Goal: Information Seeking & Learning: Learn about a topic

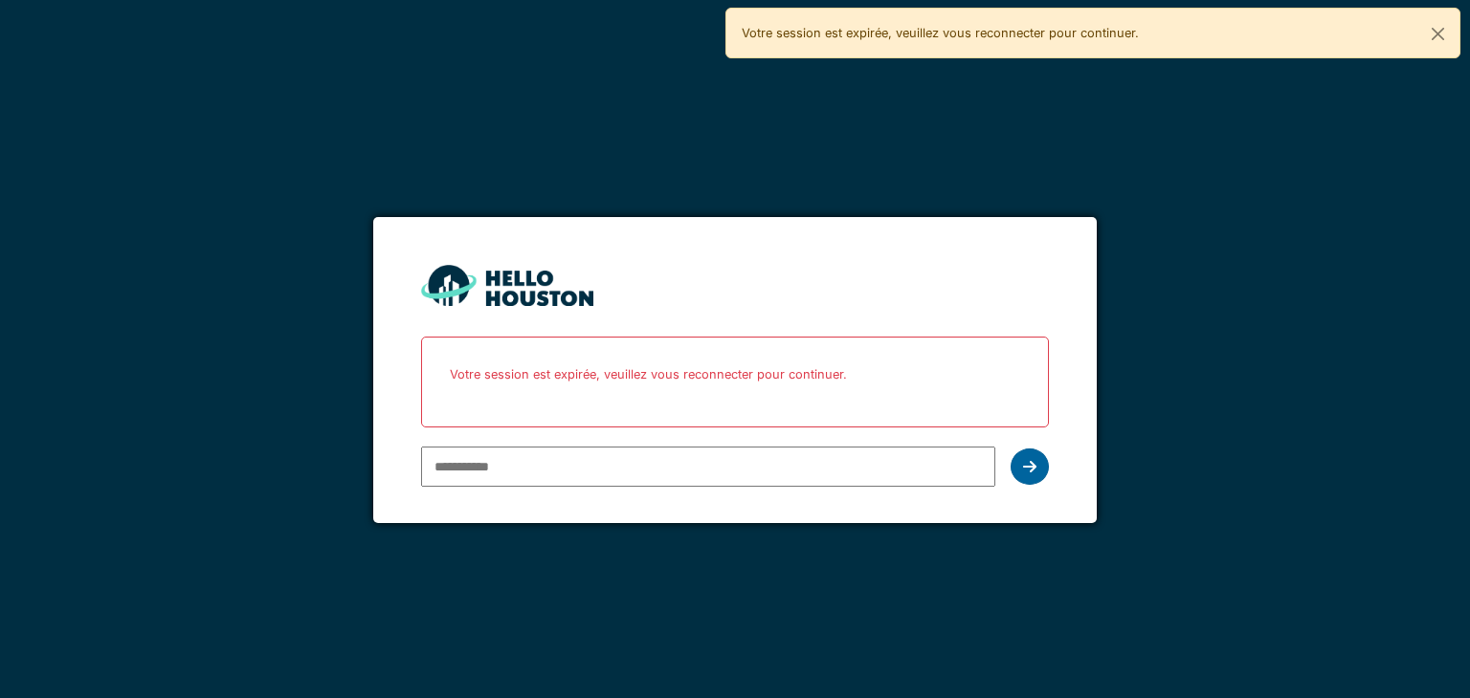
type input "**********"
click at [1017, 470] on div at bounding box center [1029, 467] width 38 height 36
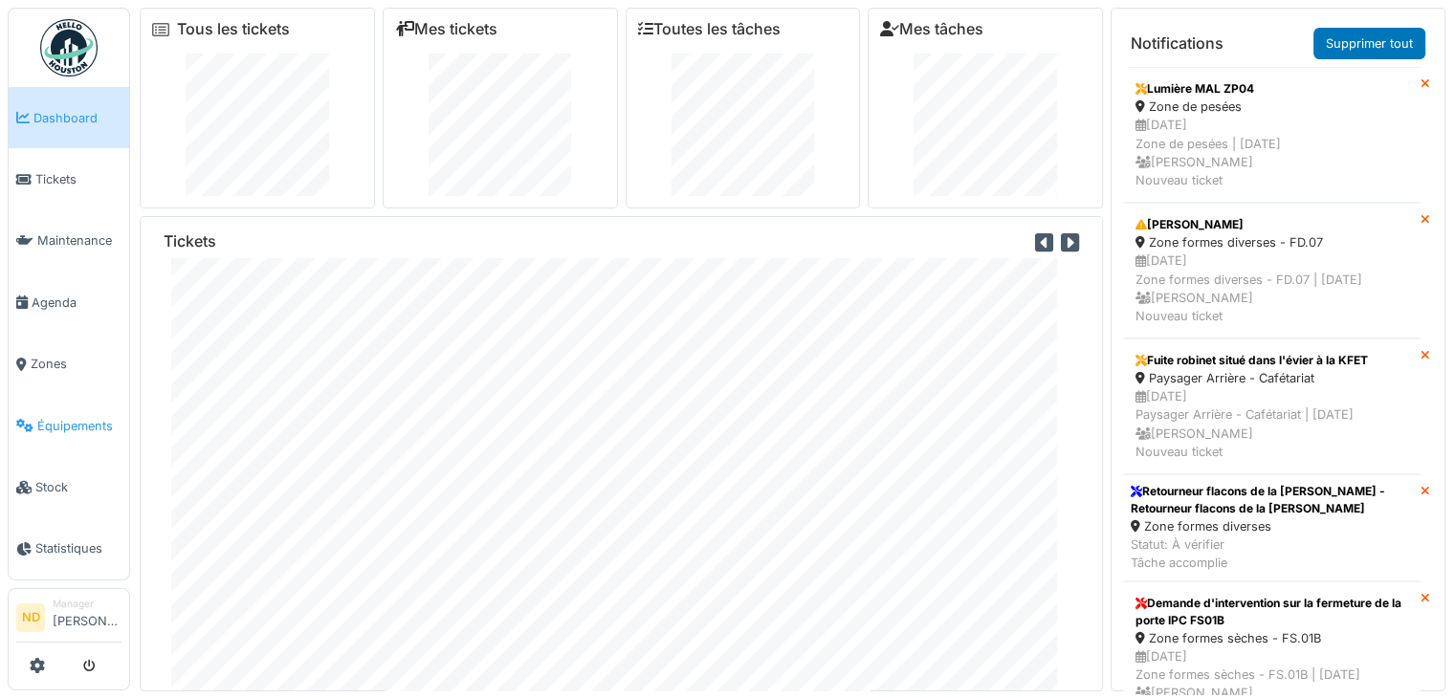
click at [78, 417] on span "Équipements" at bounding box center [79, 426] width 84 height 18
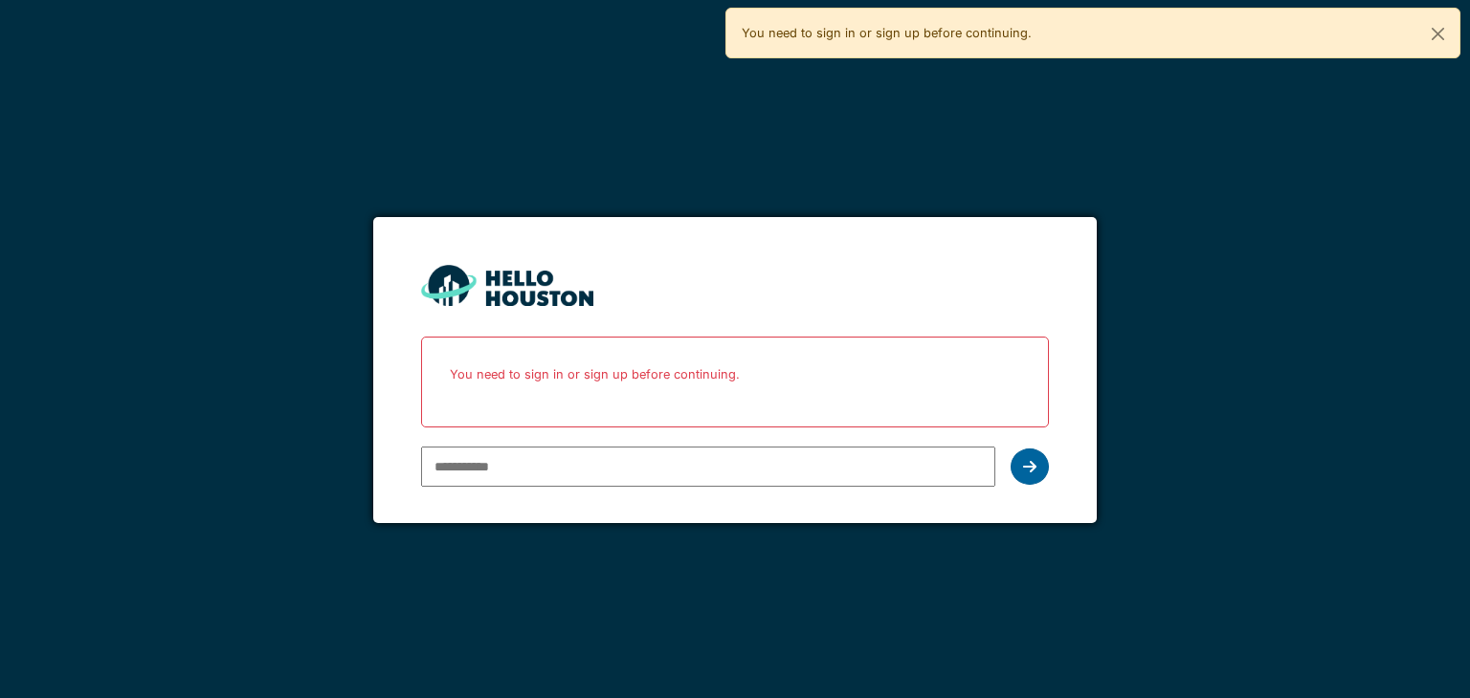
type input "**********"
click at [1022, 456] on div at bounding box center [1029, 467] width 38 height 36
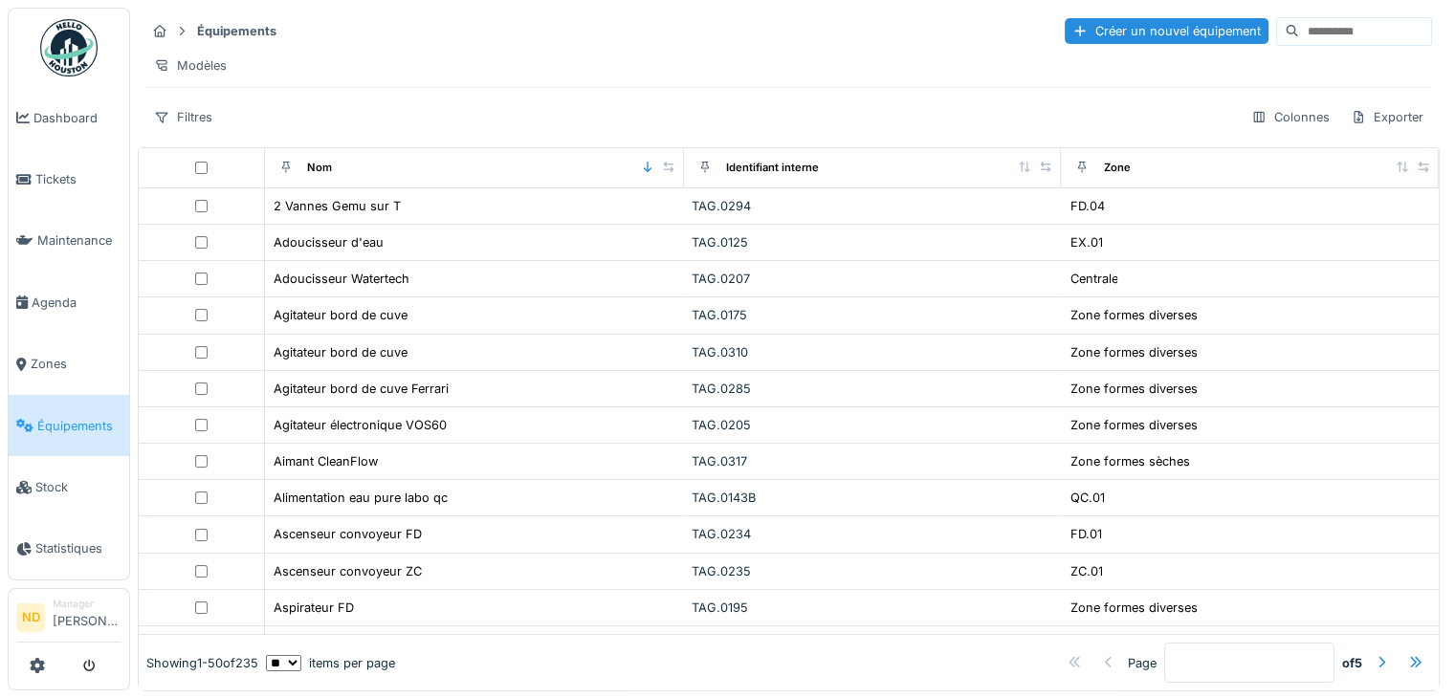
click at [1299, 33] on input at bounding box center [1365, 31] width 132 height 27
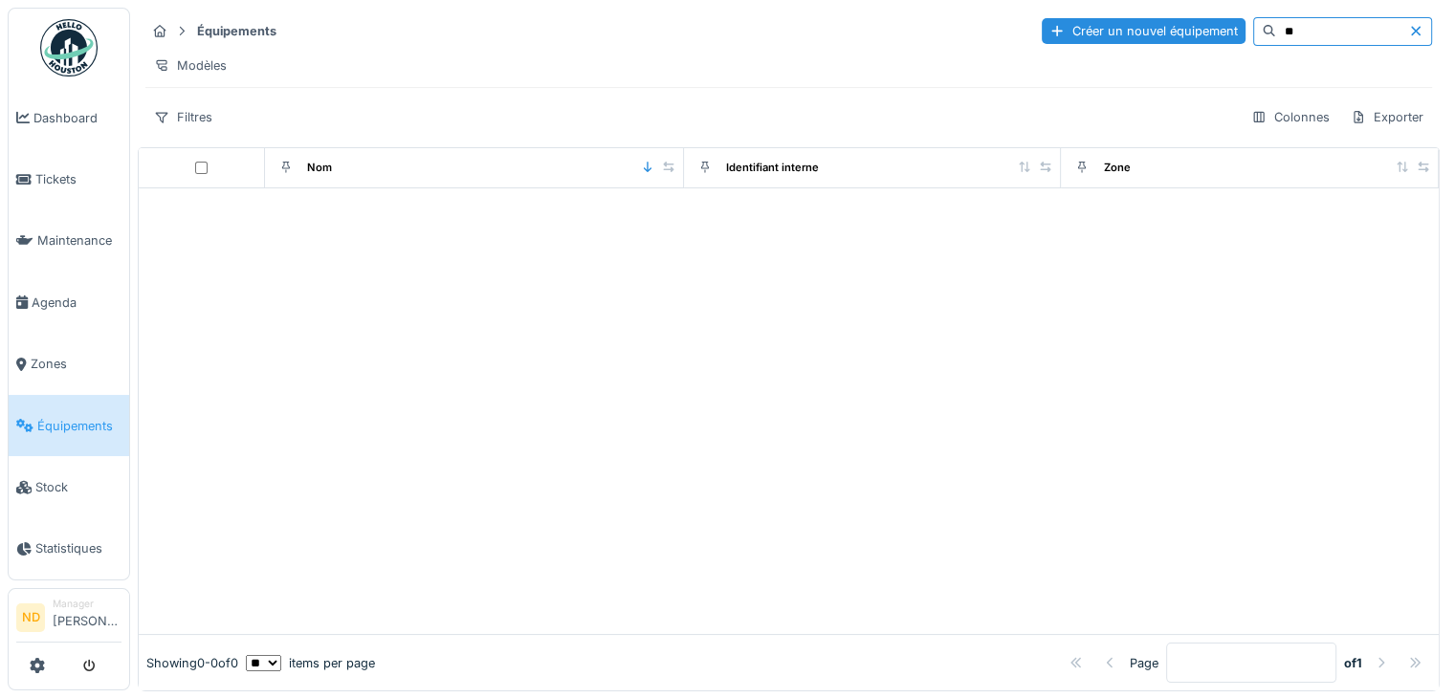
type input "*"
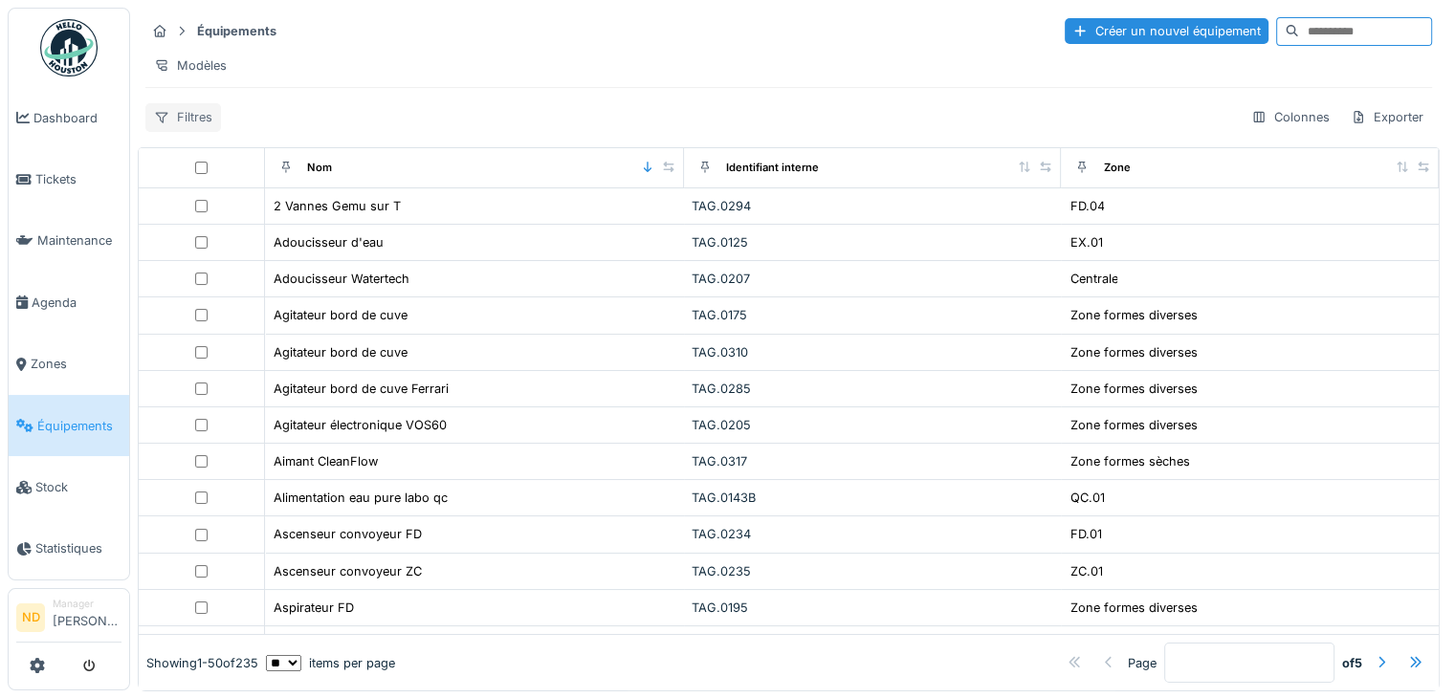
click at [191, 131] on div "Filtres" at bounding box center [183, 117] width 76 height 28
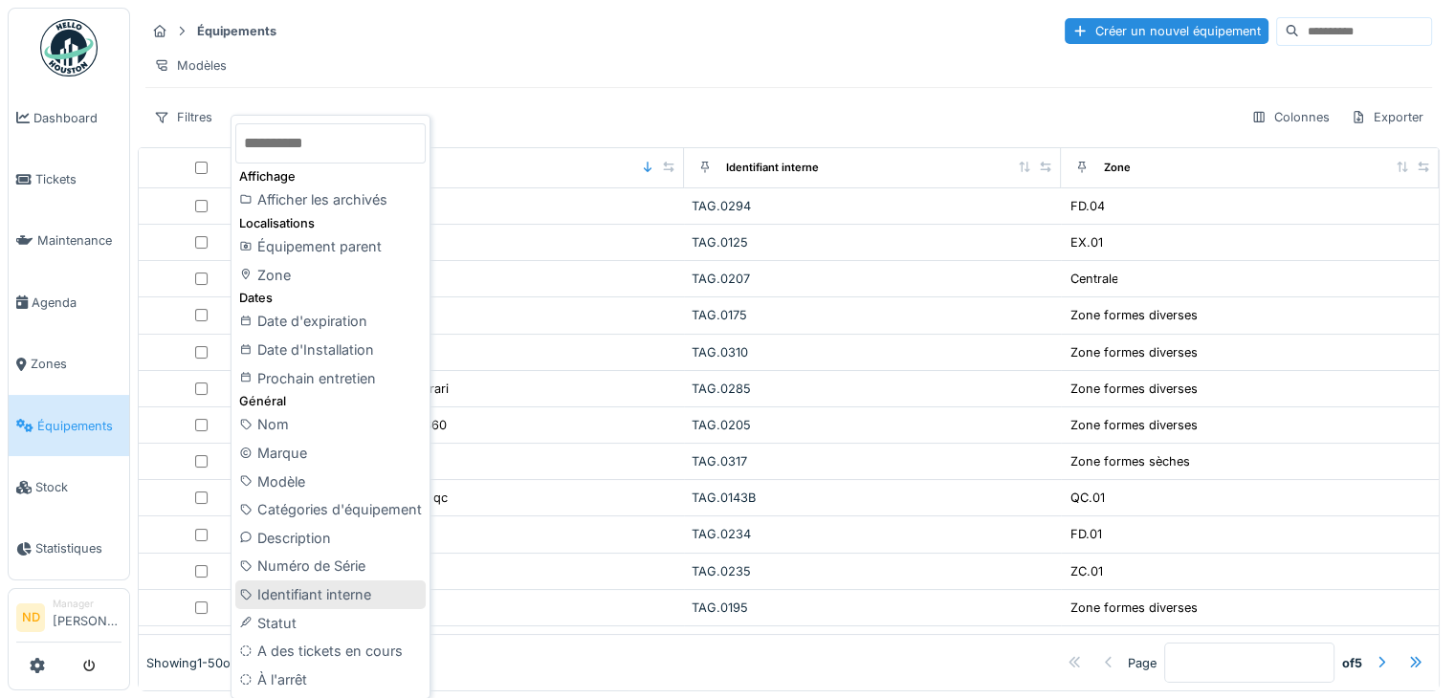
click at [345, 592] on div "Identifiant interne" at bounding box center [330, 595] width 190 height 29
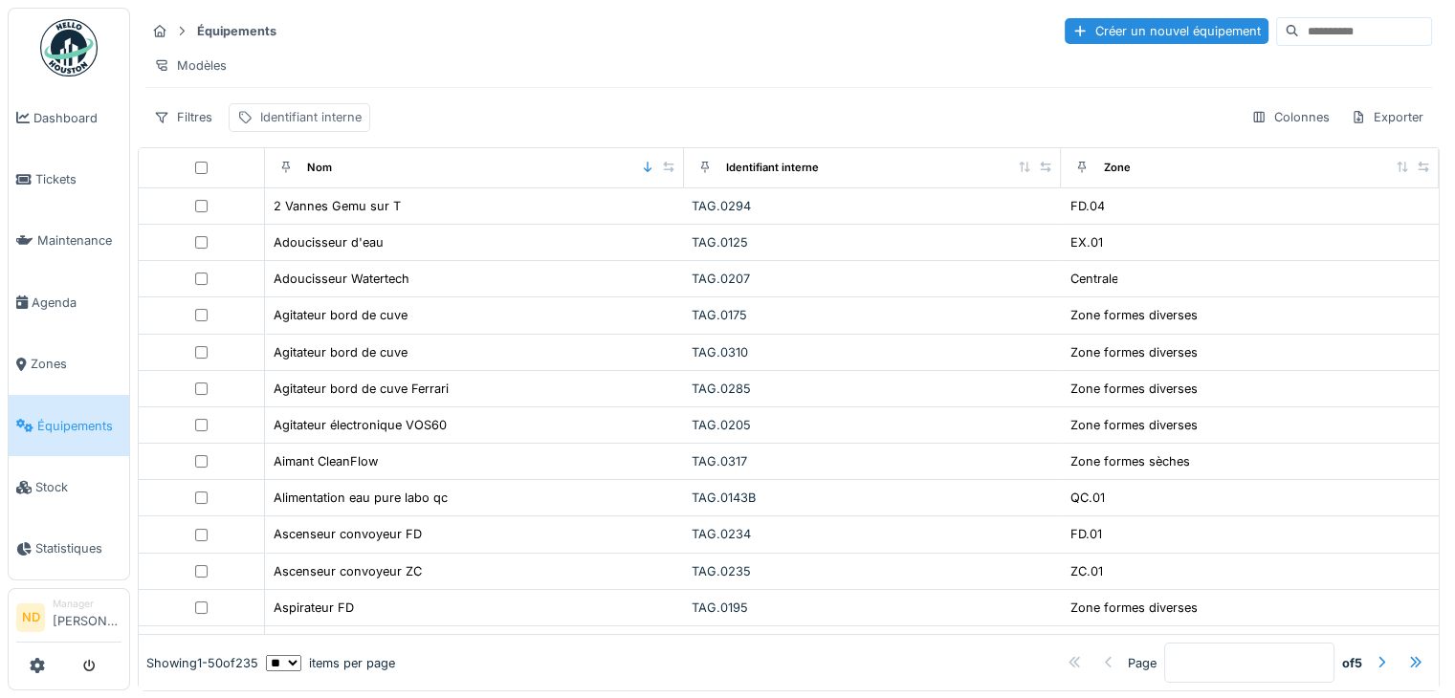
click at [335, 126] on div "Identifiant interne" at bounding box center [310, 117] width 101 height 18
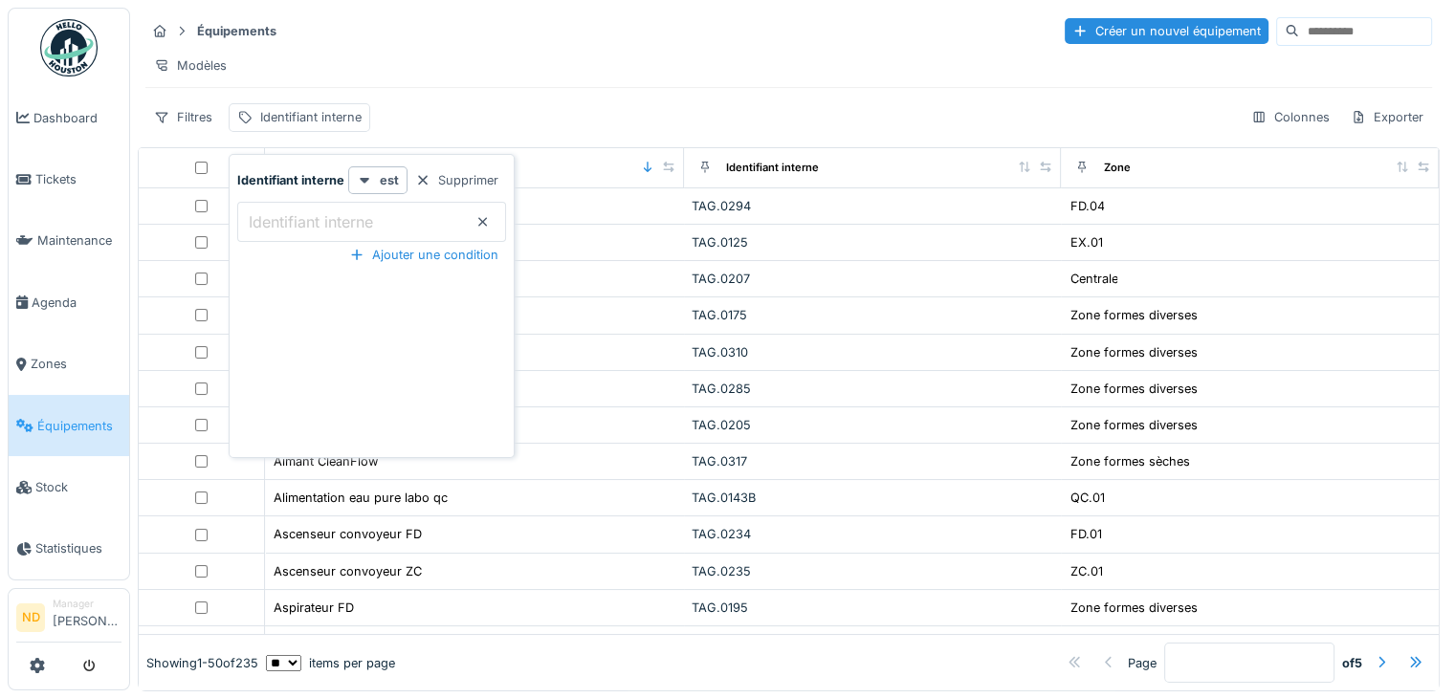
click at [333, 227] on label "Identifiant interne" at bounding box center [311, 221] width 132 height 23
click at [333, 227] on interne_U0OTI "Identifiant interne" at bounding box center [371, 222] width 269 height 40
type interne_U0OTI "****"
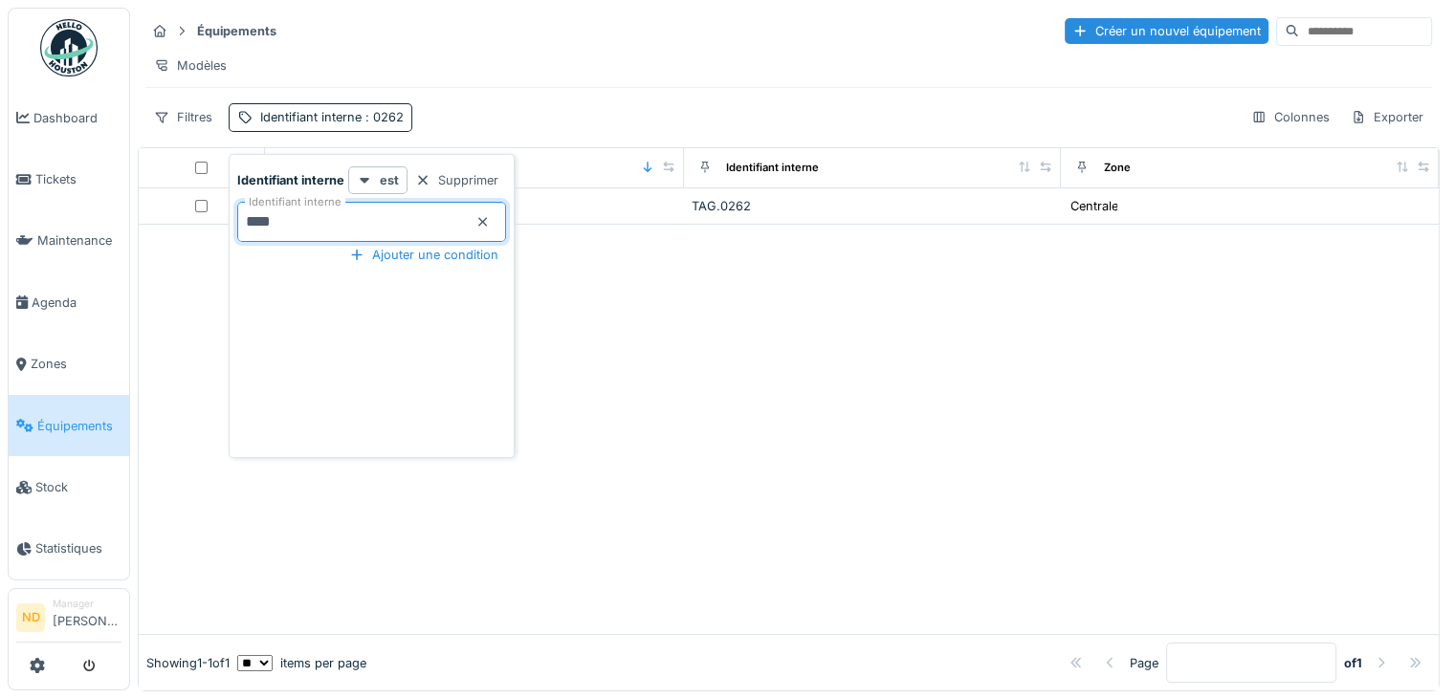
click at [842, 372] on div at bounding box center [789, 429] width 1300 height 409
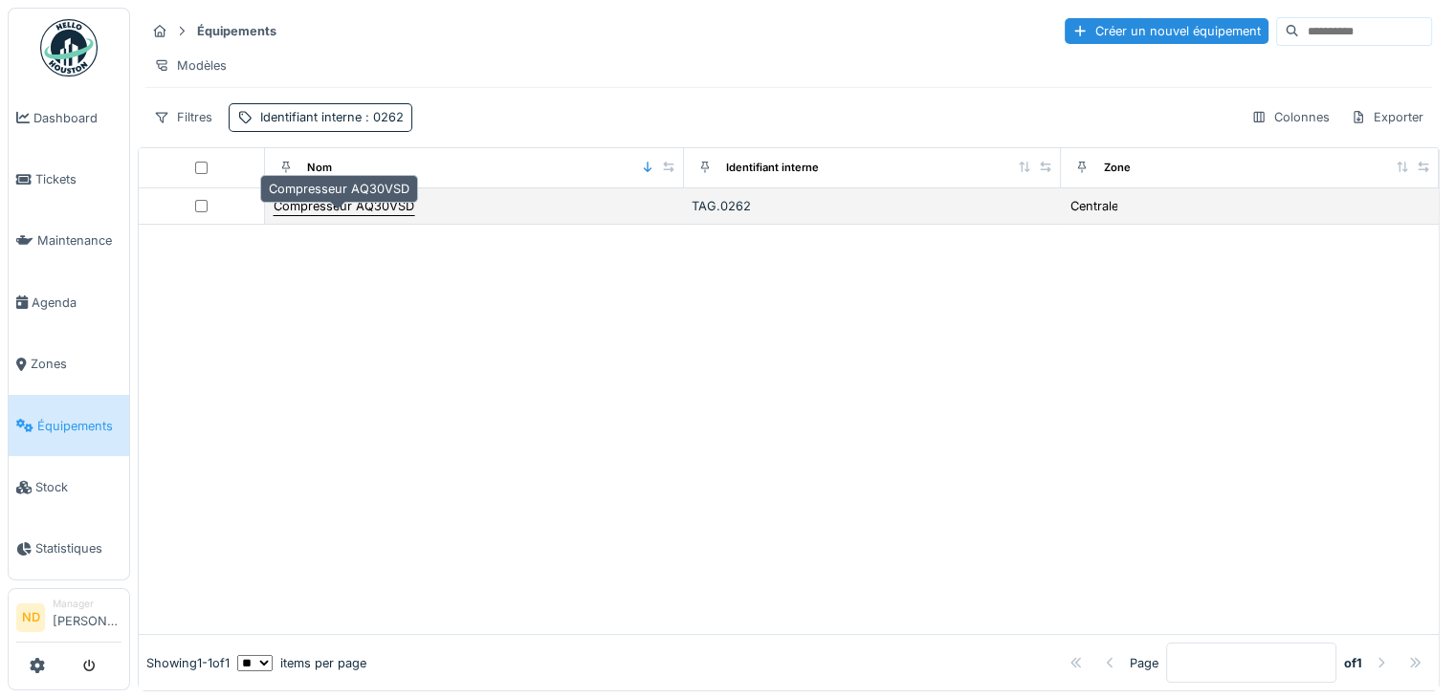
click at [381, 214] on div "Compresseur AQ30VSD" at bounding box center [344, 206] width 141 height 18
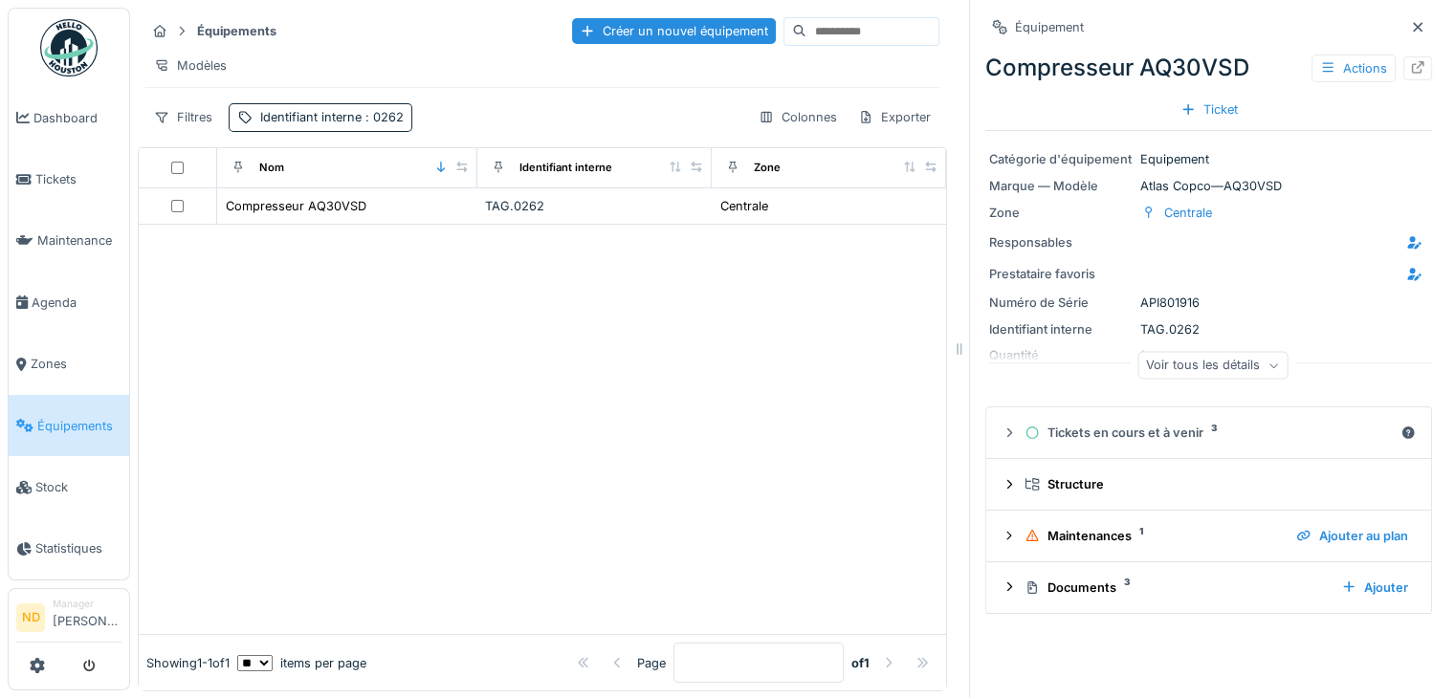
drag, startPoint x: 1190, startPoint y: 303, endPoint x: 1128, endPoint y: 298, distance: 62.5
click at [1128, 298] on div "Numéro de Série API801916" at bounding box center [1208, 303] width 439 height 18
click at [1410, 30] on icon at bounding box center [1417, 27] width 15 height 12
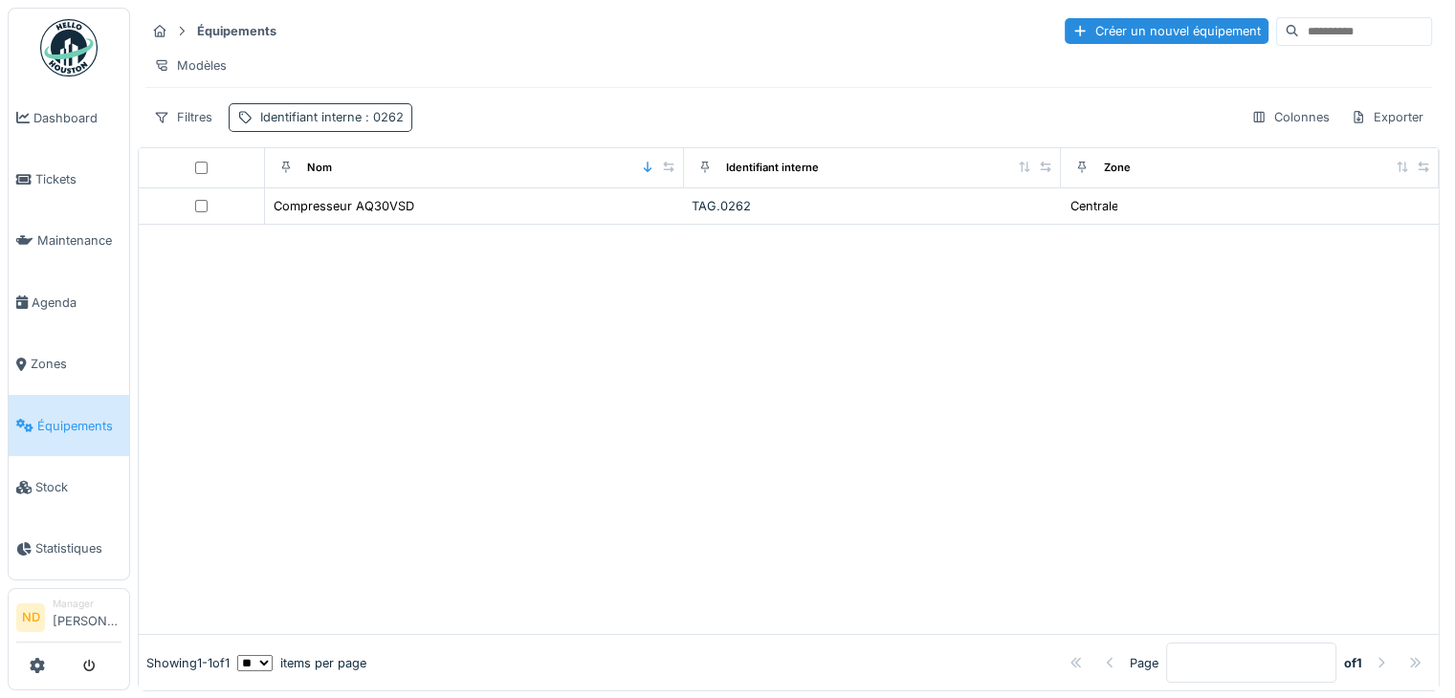
click at [367, 124] on span ": 0262" at bounding box center [383, 117] width 42 height 14
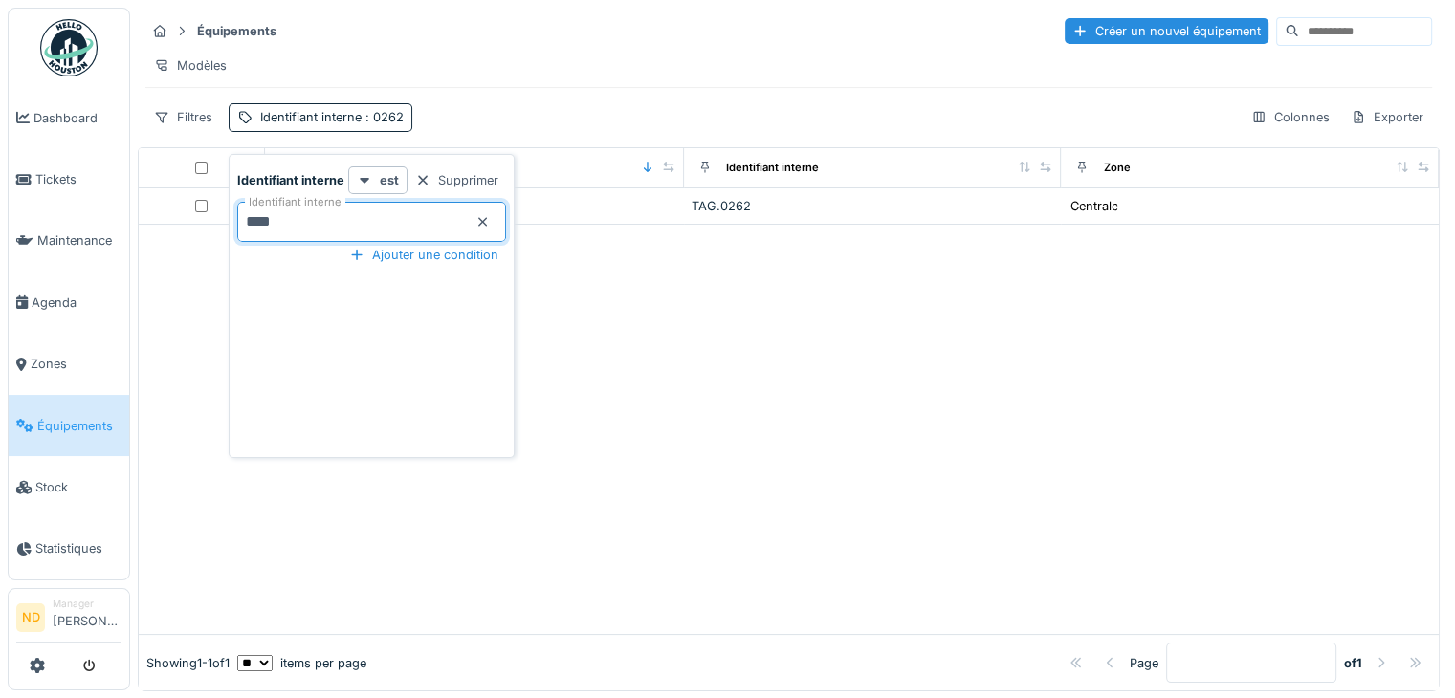
click at [321, 231] on interne_MwMzQ "****" at bounding box center [371, 222] width 269 height 40
type interne_MwMzQ "****"
drag, startPoint x: 958, startPoint y: 345, endPoint x: 835, endPoint y: 308, distance: 128.0
click at [958, 345] on div at bounding box center [789, 429] width 1300 height 409
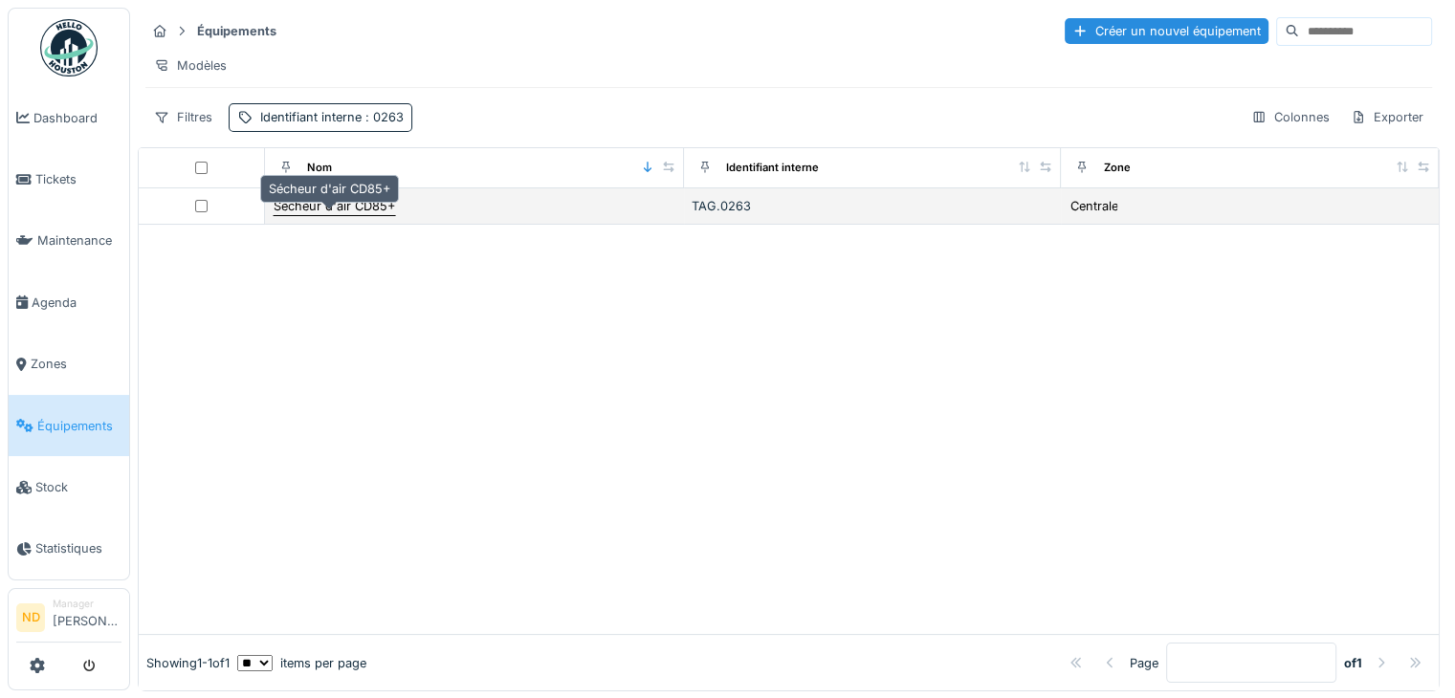
click at [360, 215] on div "Sécheur d'air CD85+" at bounding box center [335, 206] width 122 height 18
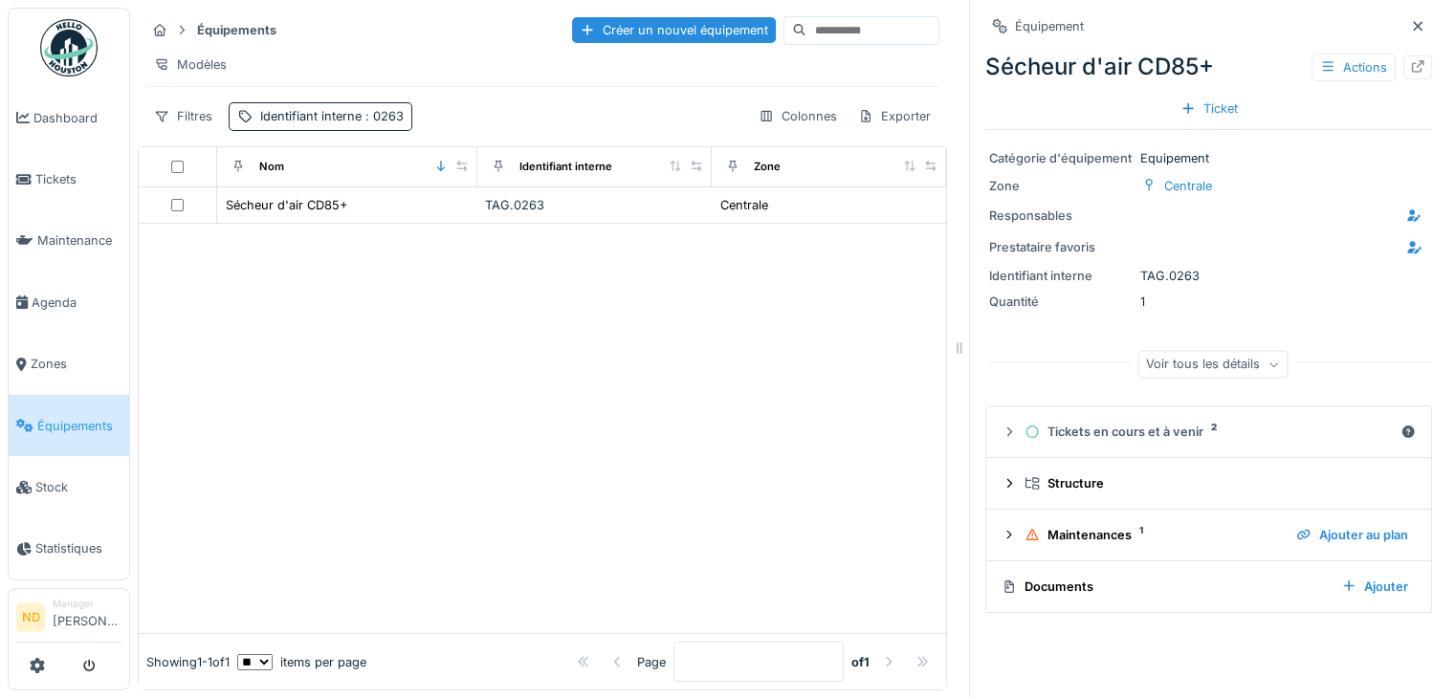
scroll to position [15, 0]
click at [1163, 293] on div "Quantité 1" at bounding box center [1208, 302] width 439 height 18
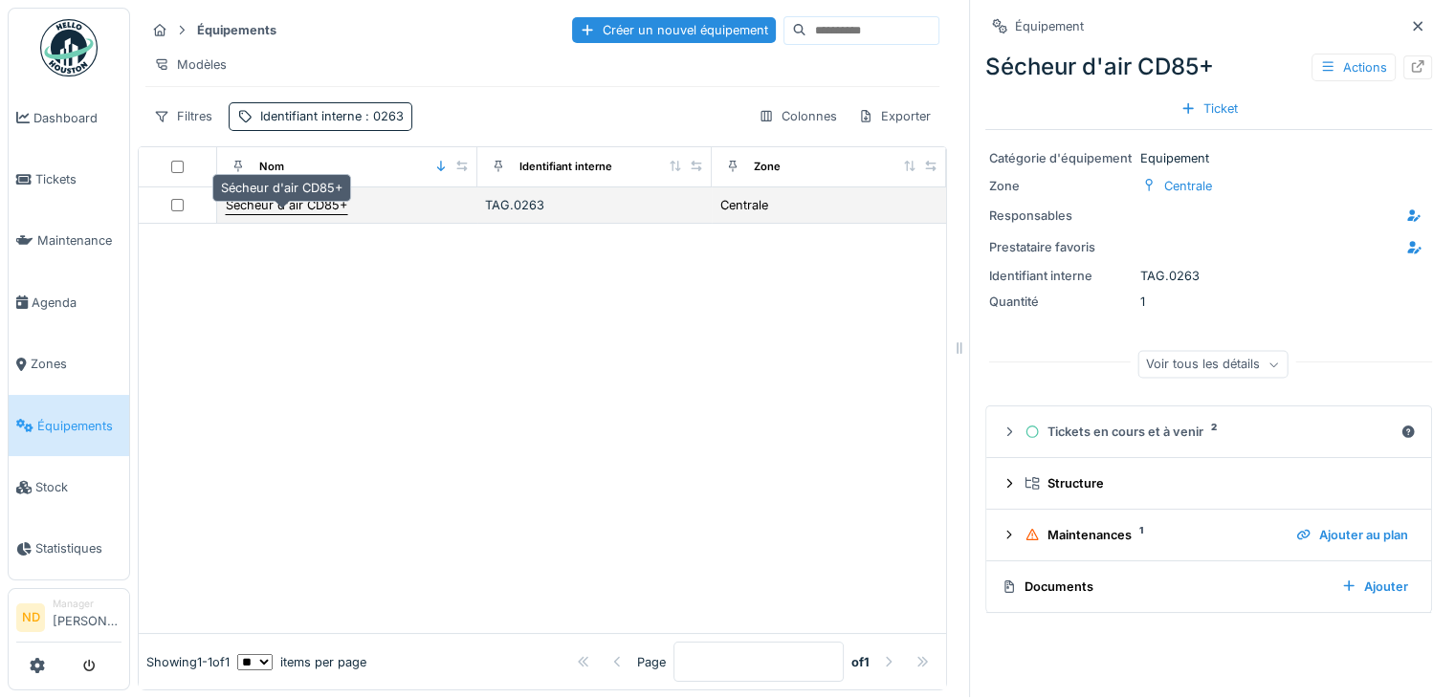
click at [277, 199] on div "Sécheur d'air CD85+" at bounding box center [287, 205] width 122 height 18
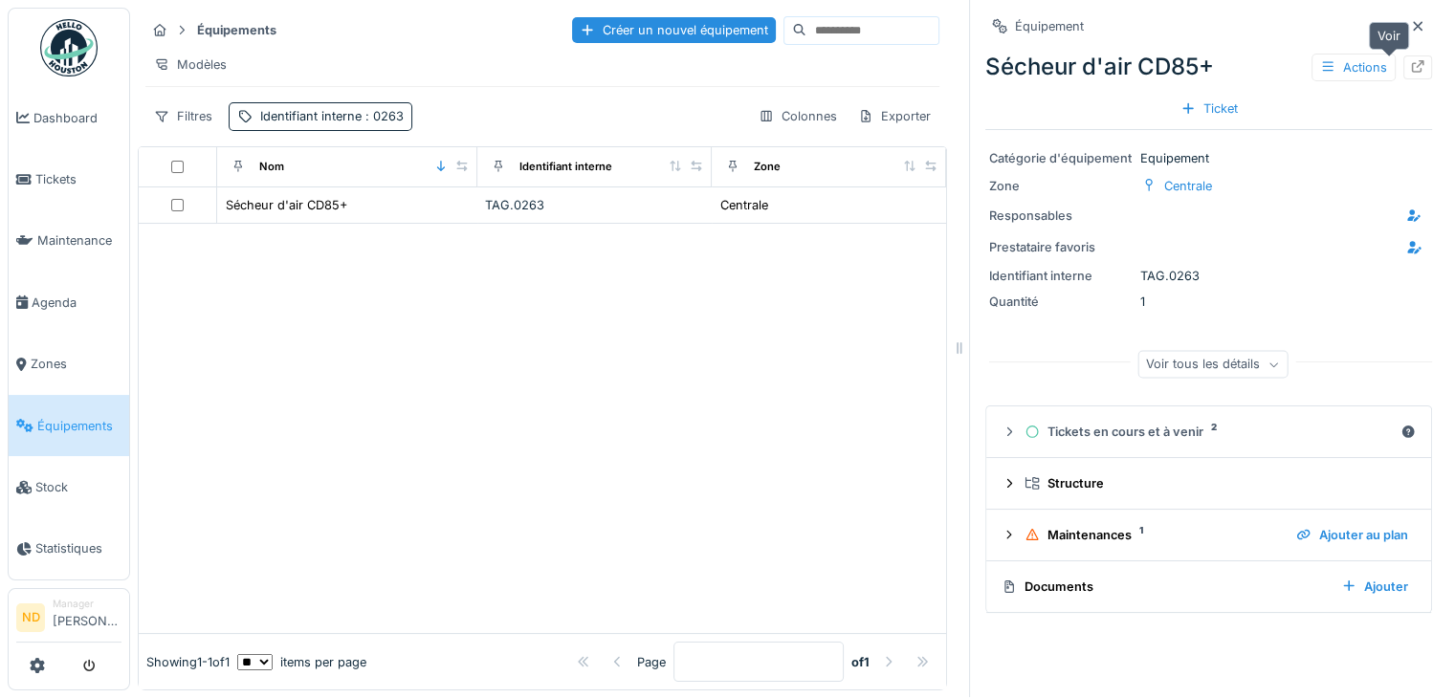
click at [1412, 60] on icon at bounding box center [1418, 66] width 12 height 12
click at [1413, 21] on icon at bounding box center [1418, 26] width 10 height 10
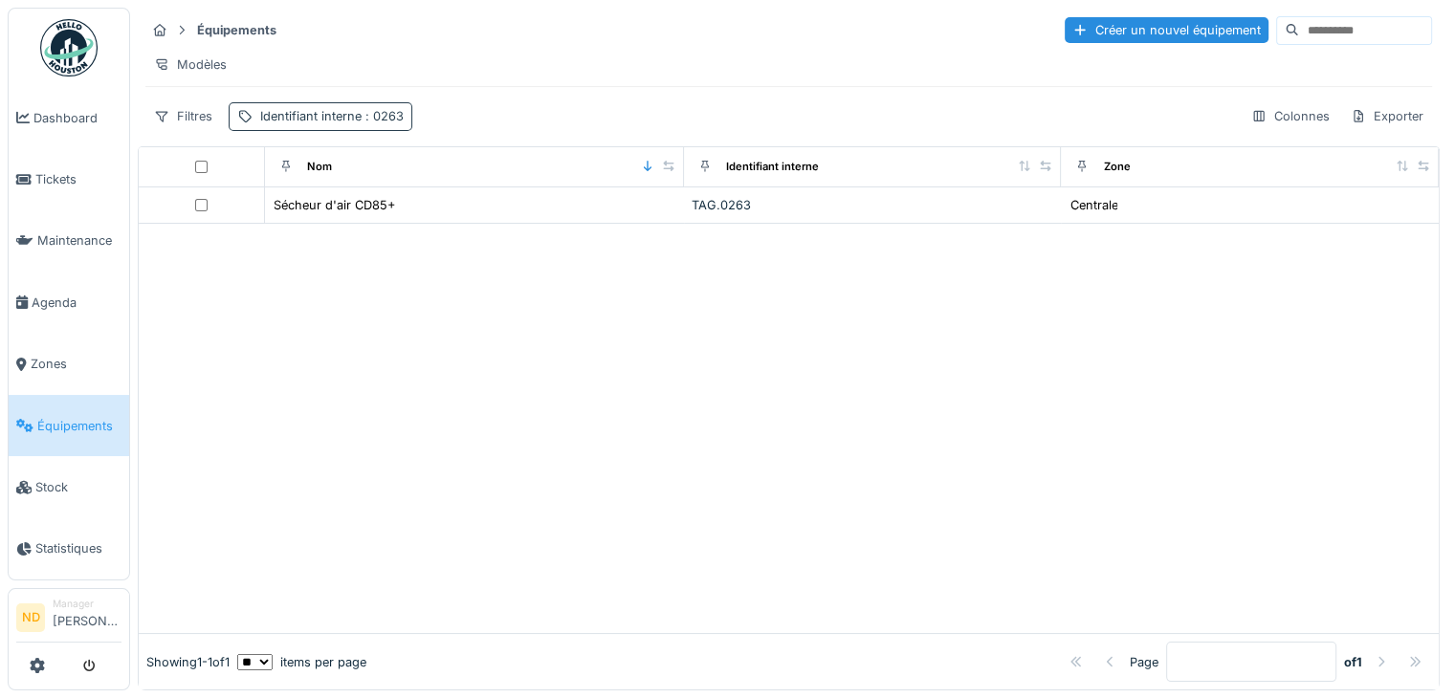
click at [321, 114] on div "Identifiant interne : 0263" at bounding box center [332, 116] width 144 height 18
click at [332, 204] on interne_kxNTY "****" at bounding box center [371, 221] width 269 height 40
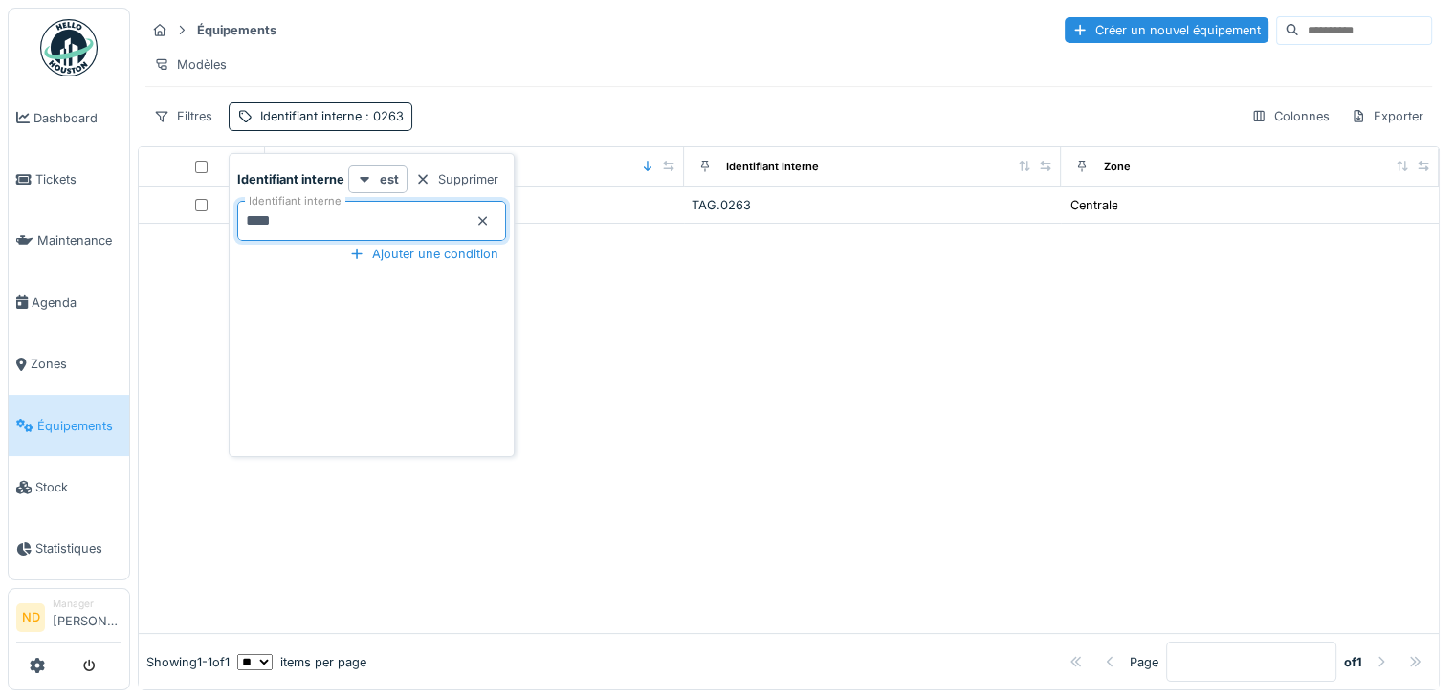
click at [481, 215] on icon at bounding box center [483, 221] width 15 height 12
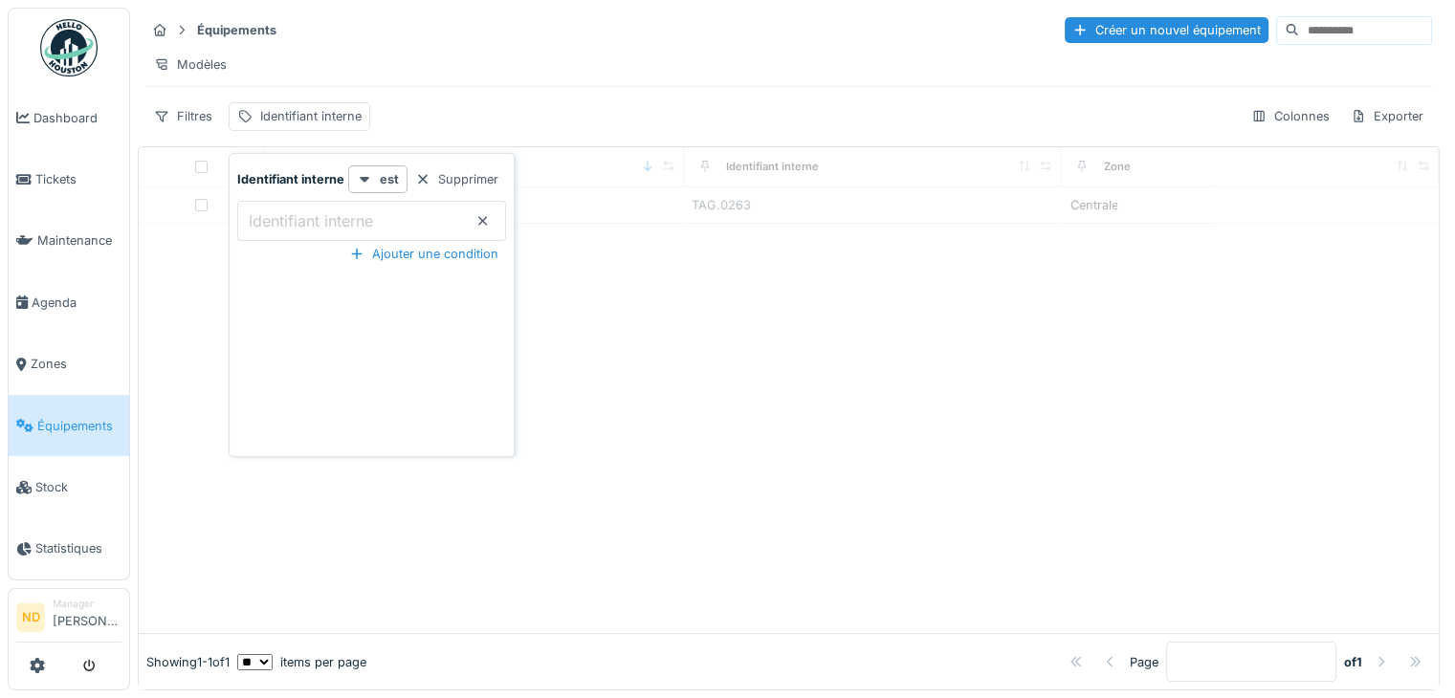
click at [1299, 21] on input at bounding box center [1365, 30] width 132 height 27
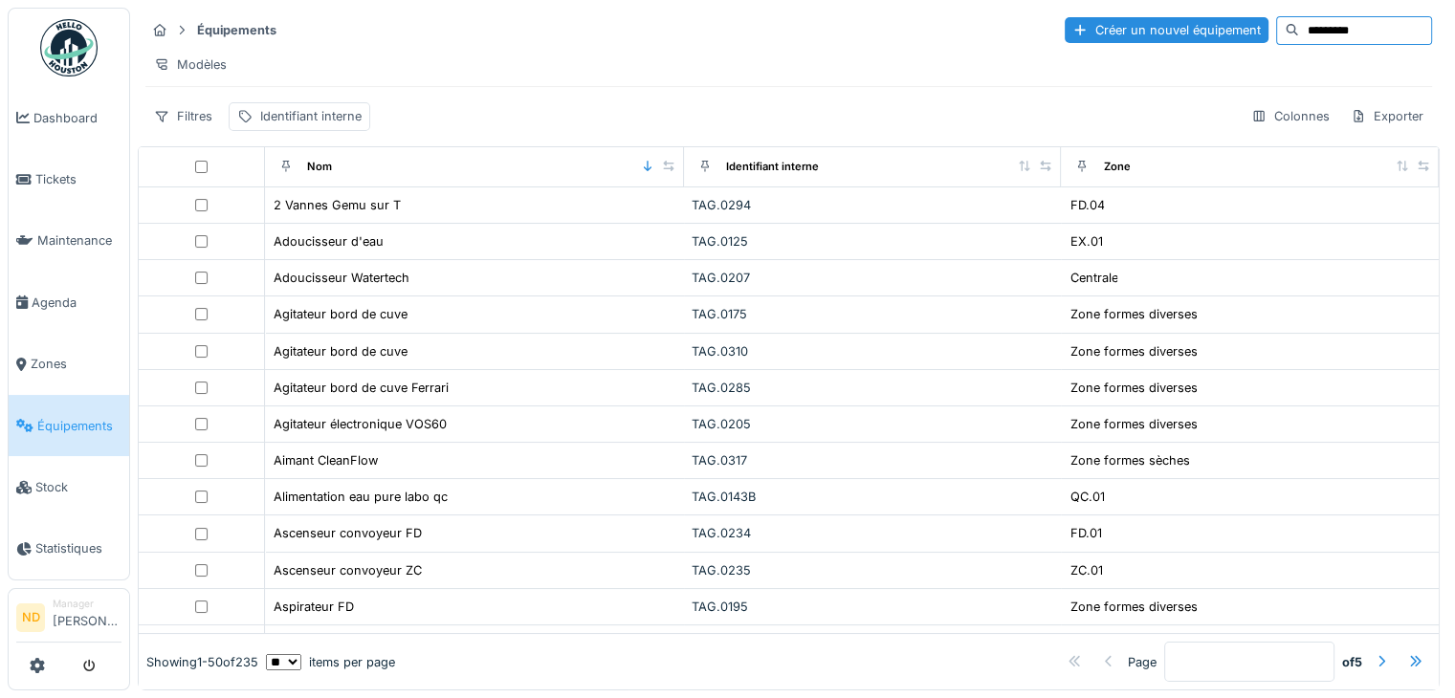
type input "*********"
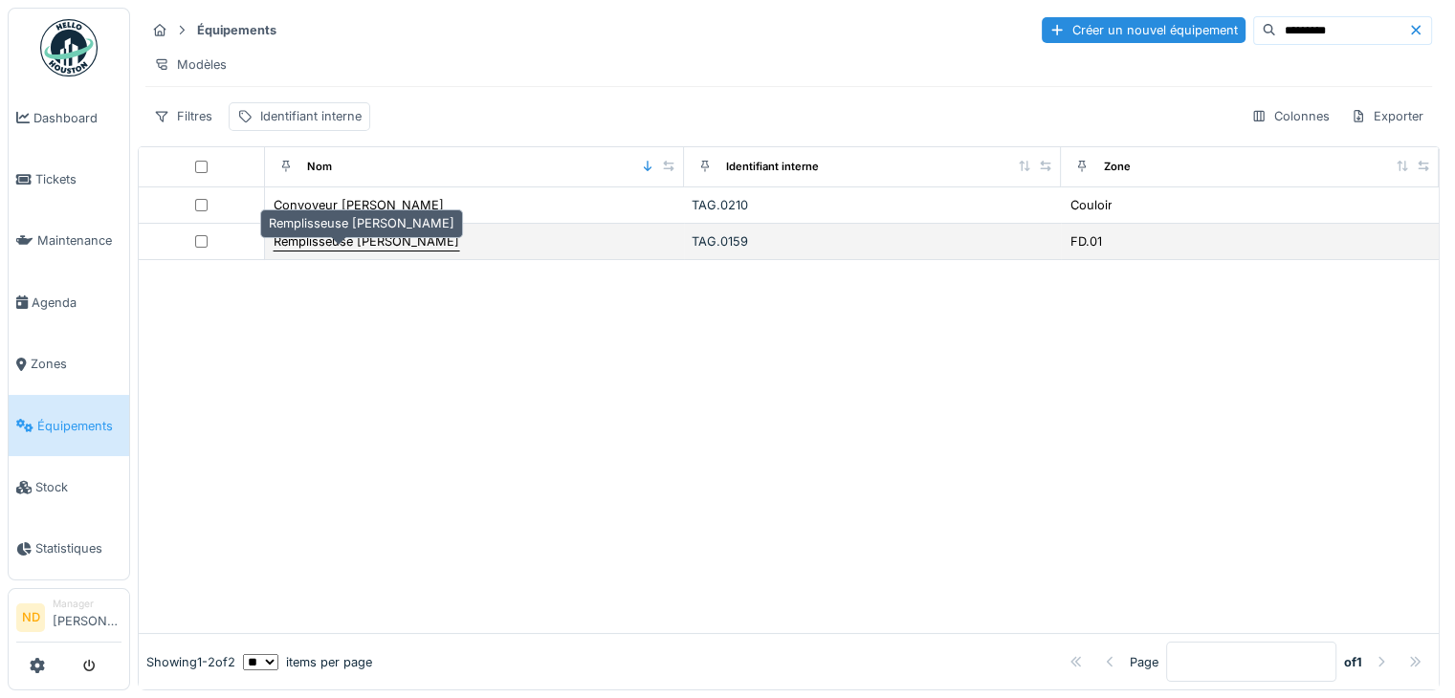
click at [354, 240] on div "Remplisseuse Groninger" at bounding box center [367, 241] width 186 height 18
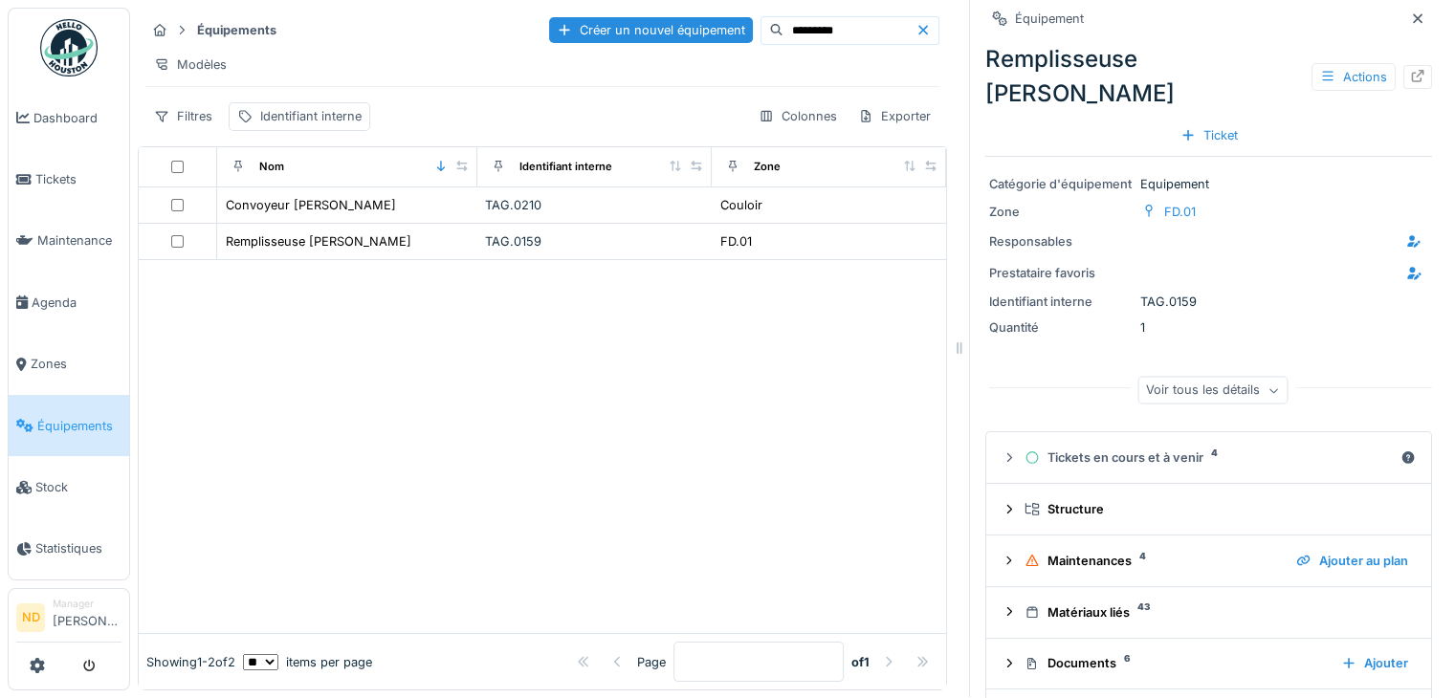
scroll to position [34, 0]
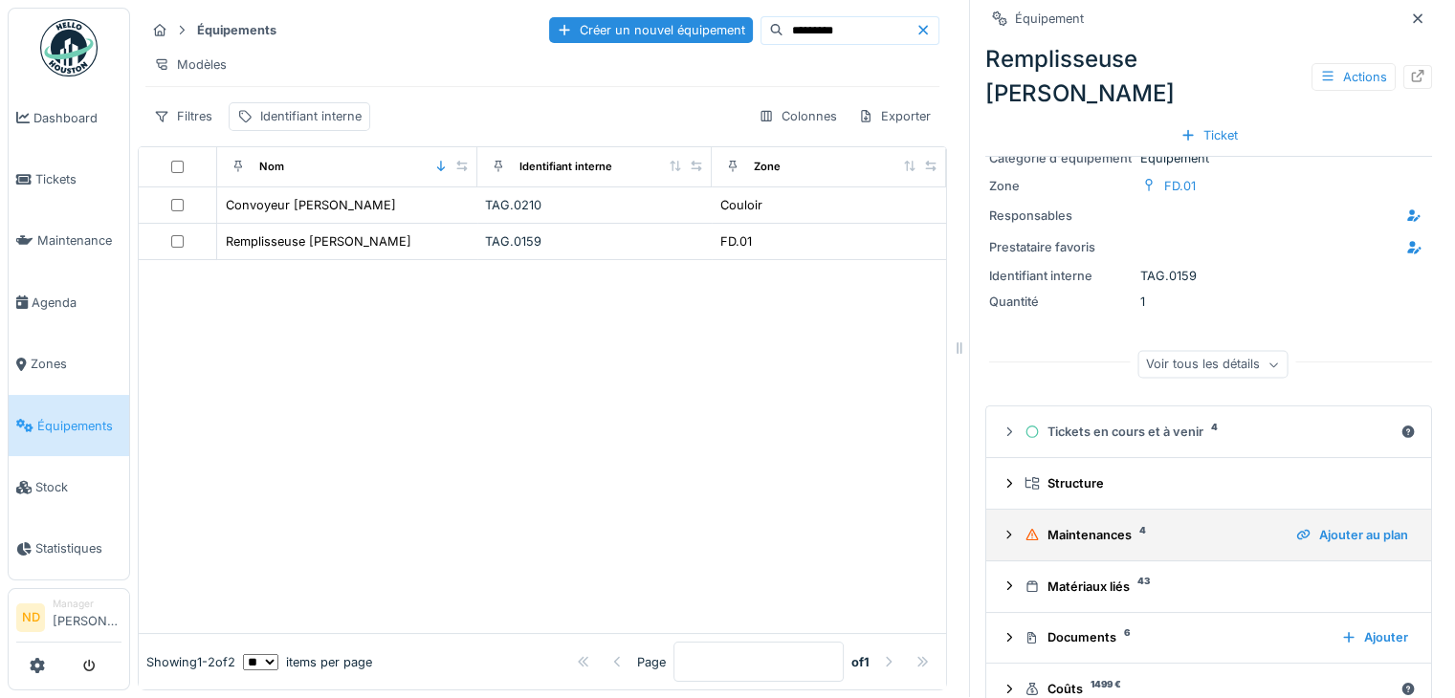
click at [1007, 530] on icon at bounding box center [1009, 534] width 5 height 9
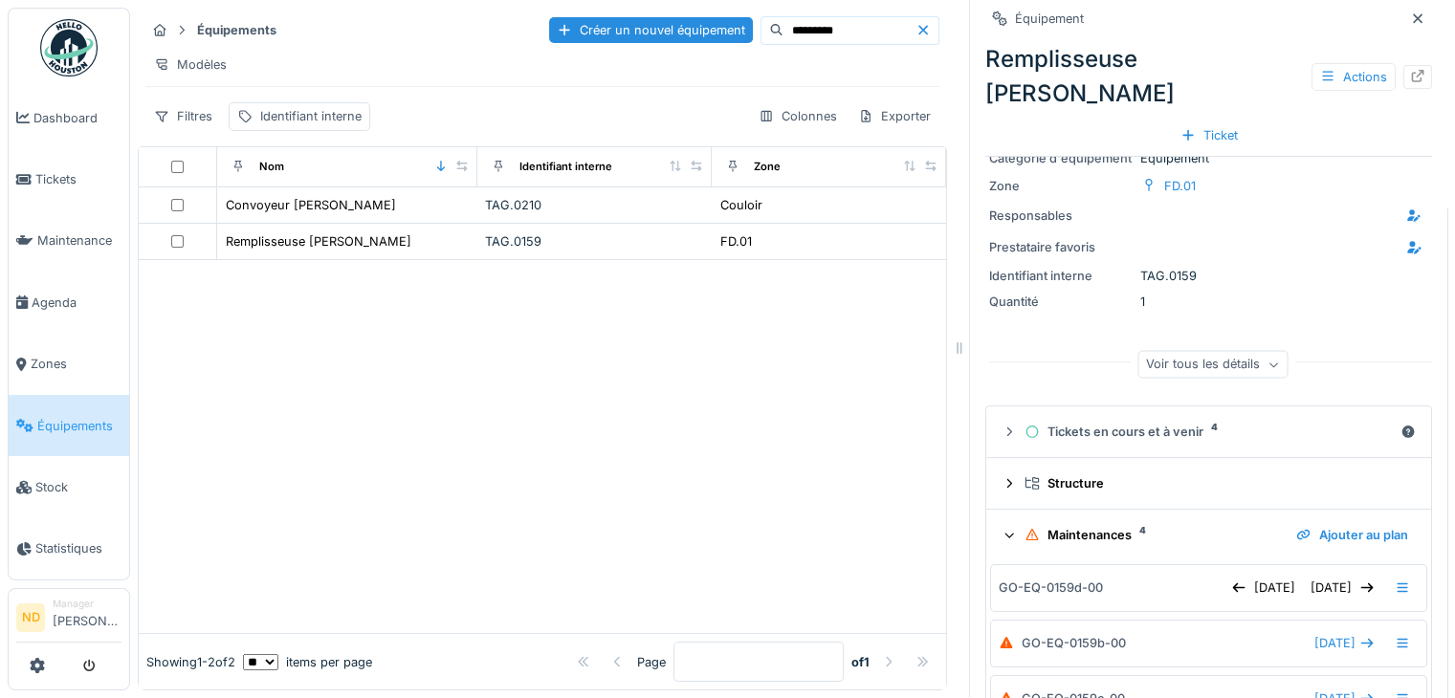
click at [1004, 527] on icon at bounding box center [1010, 534] width 12 height 15
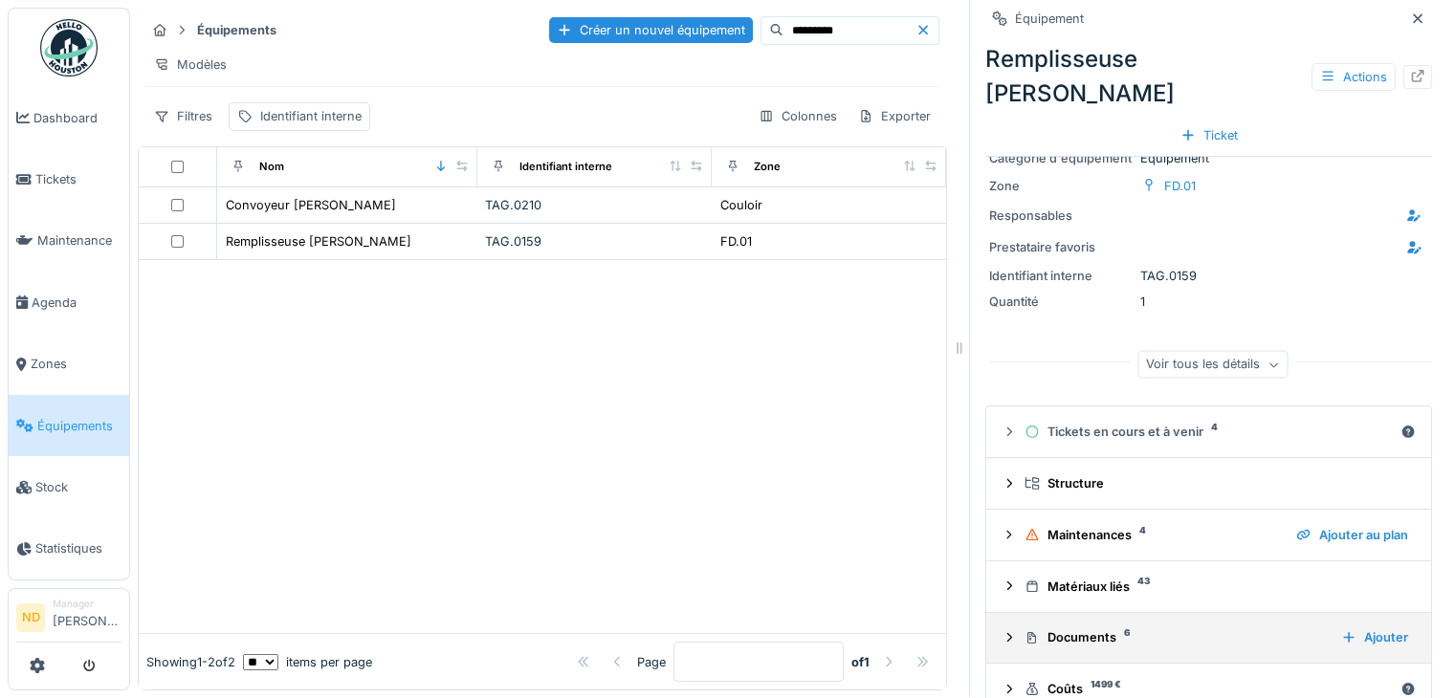
click at [1002, 631] on icon at bounding box center [1009, 637] width 15 height 12
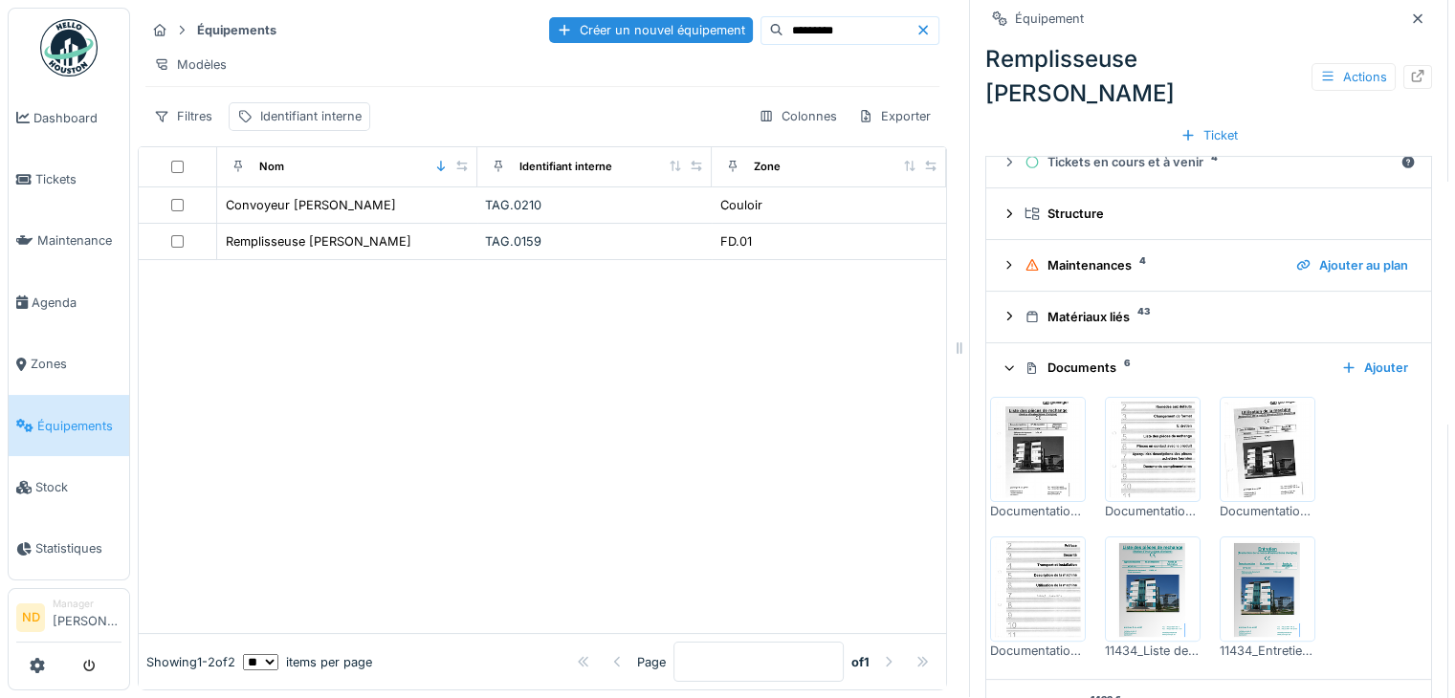
scroll to position [319, 0]
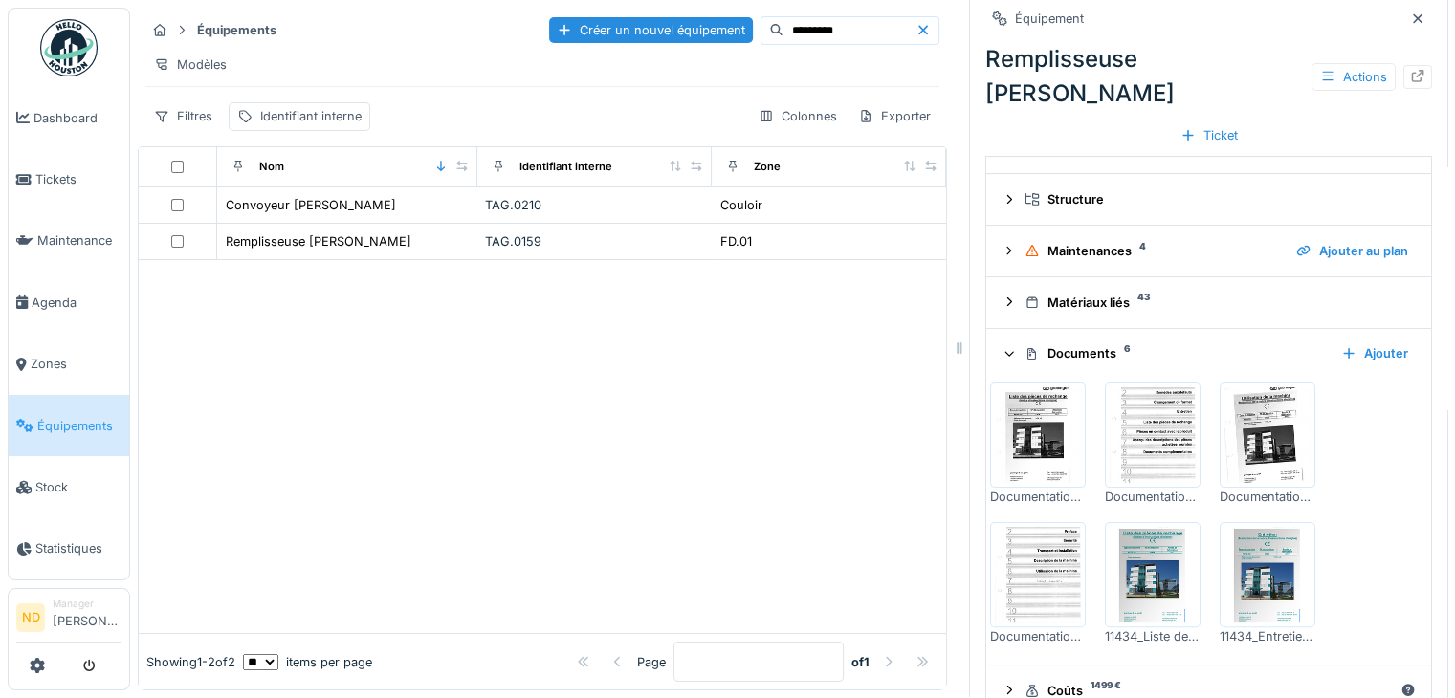
click at [1052, 387] on img at bounding box center [1038, 435] width 86 height 96
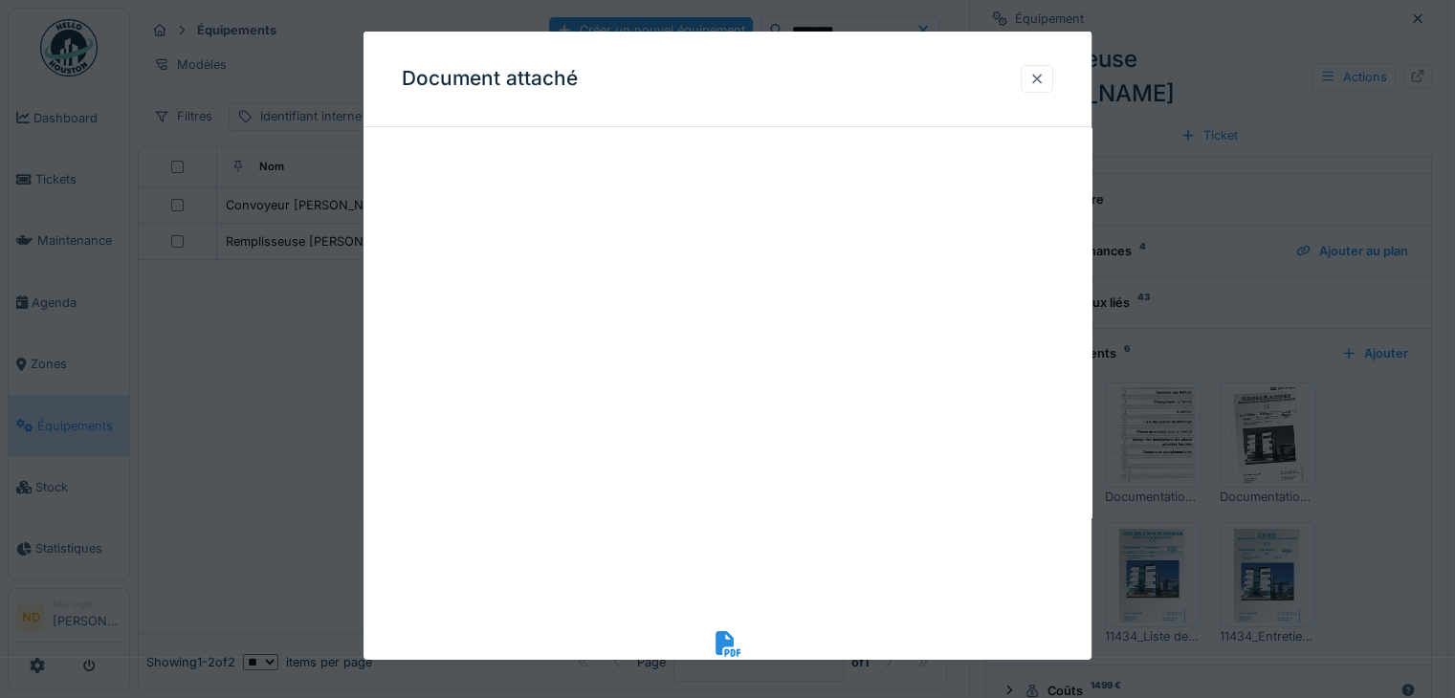
click at [1044, 83] on div at bounding box center [1036, 79] width 15 height 18
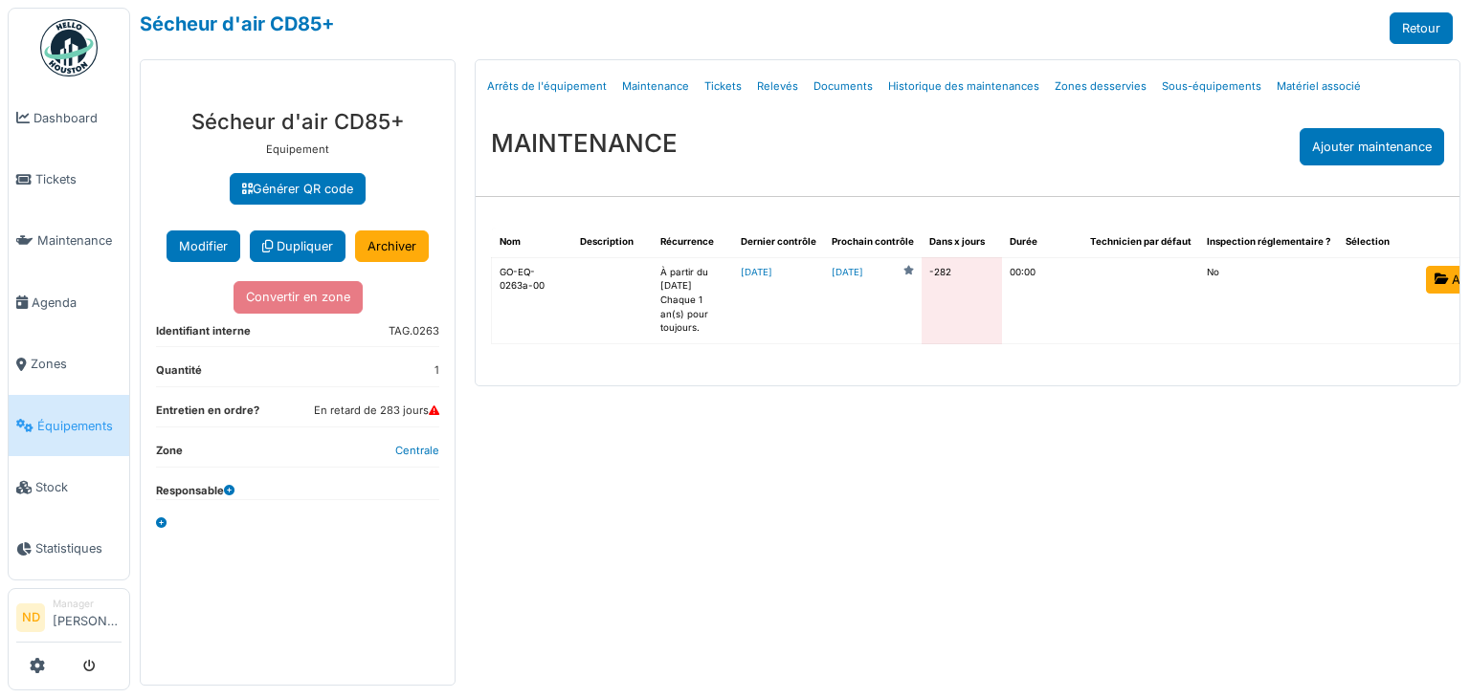
click at [436, 368] on dd "1" at bounding box center [436, 371] width 5 height 16
click at [498, 503] on div "Menu [GEOGRAPHIC_DATA] Arrêts de l'équipement Maintenance Tickets Relevés Docum…" at bounding box center [967, 372] width 1005 height 627
